Goal: Use online tool/utility: Utilize a website feature to perform a specific function

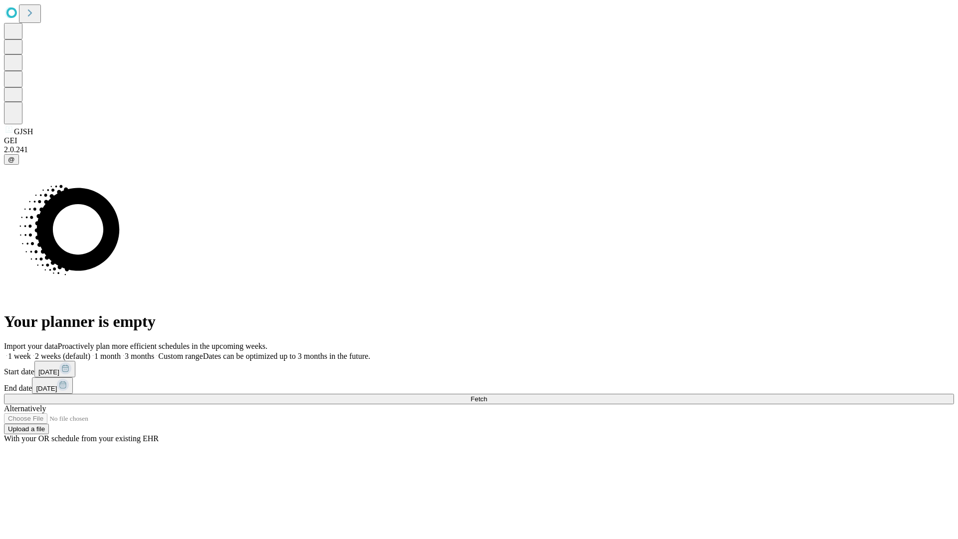
click at [487, 395] on span "Fetch" at bounding box center [478, 398] width 16 height 7
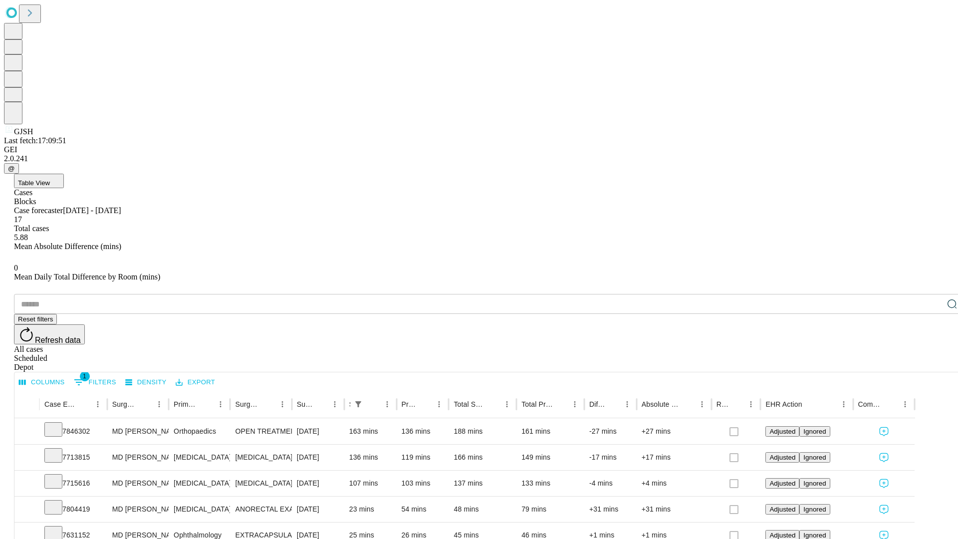
click at [50, 179] on span "Table View" at bounding box center [34, 182] width 32 height 7
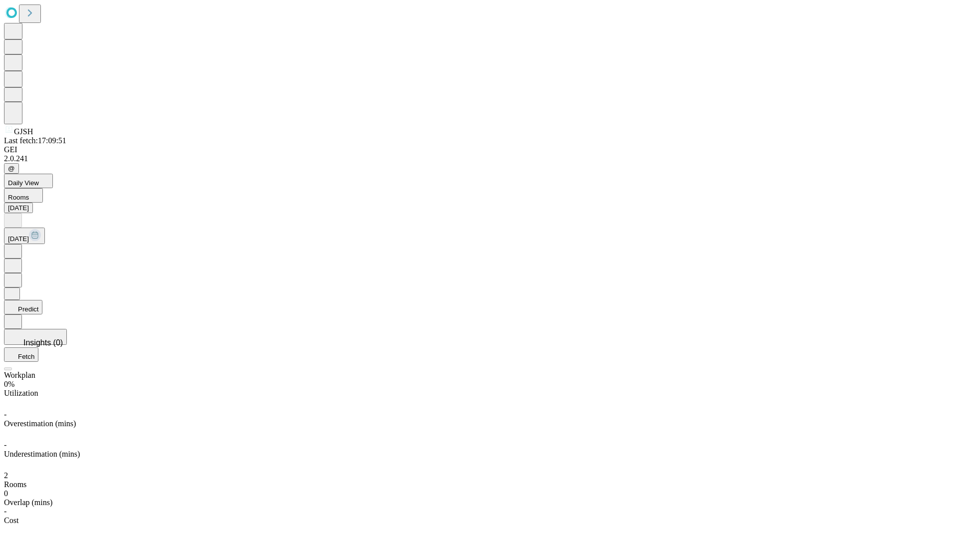
click at [42, 300] on button "Predict" at bounding box center [23, 307] width 38 height 14
